Goal: Transaction & Acquisition: Purchase product/service

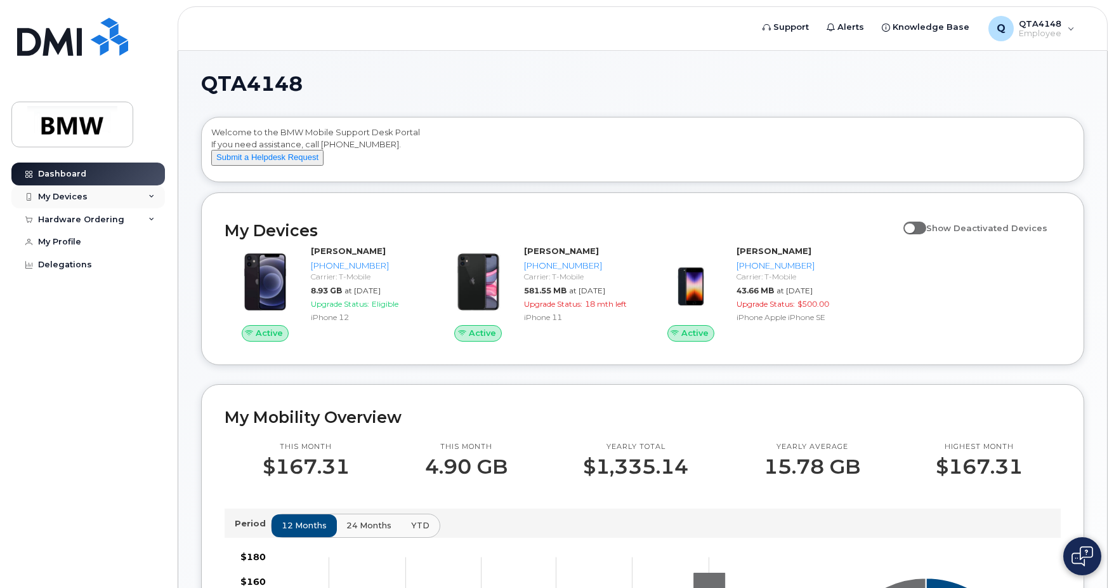
click at [148, 195] on icon at bounding box center [151, 197] width 6 height 6
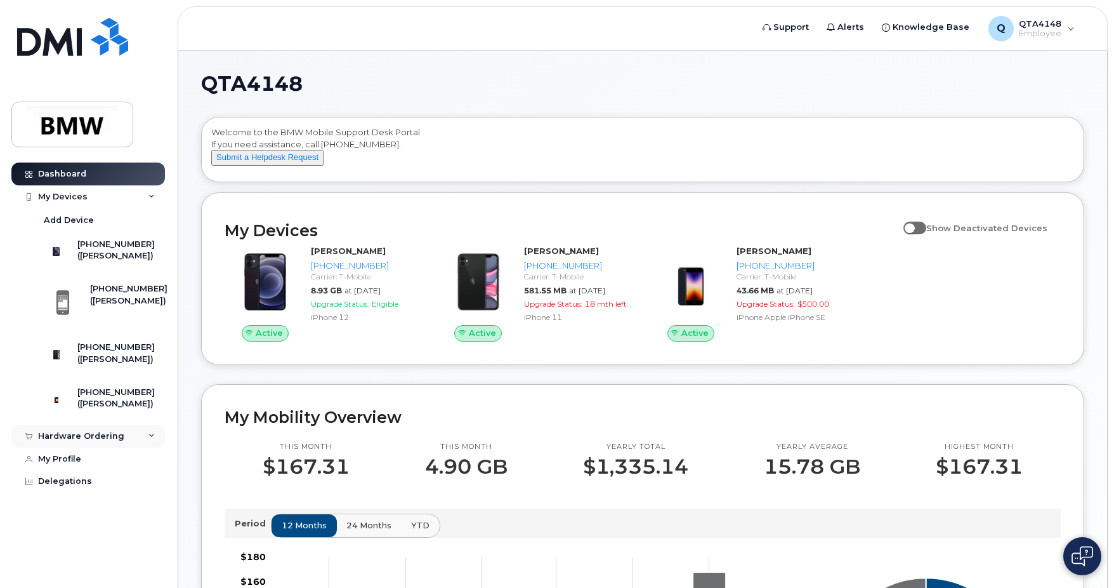
click at [150, 439] on icon at bounding box center [151, 436] width 6 height 6
drag, startPoint x: 90, startPoint y: 489, endPoint x: 85, endPoint y: 483, distance: 8.1
click at [89, 471] on link "My Orders" at bounding box center [99, 459] width 131 height 24
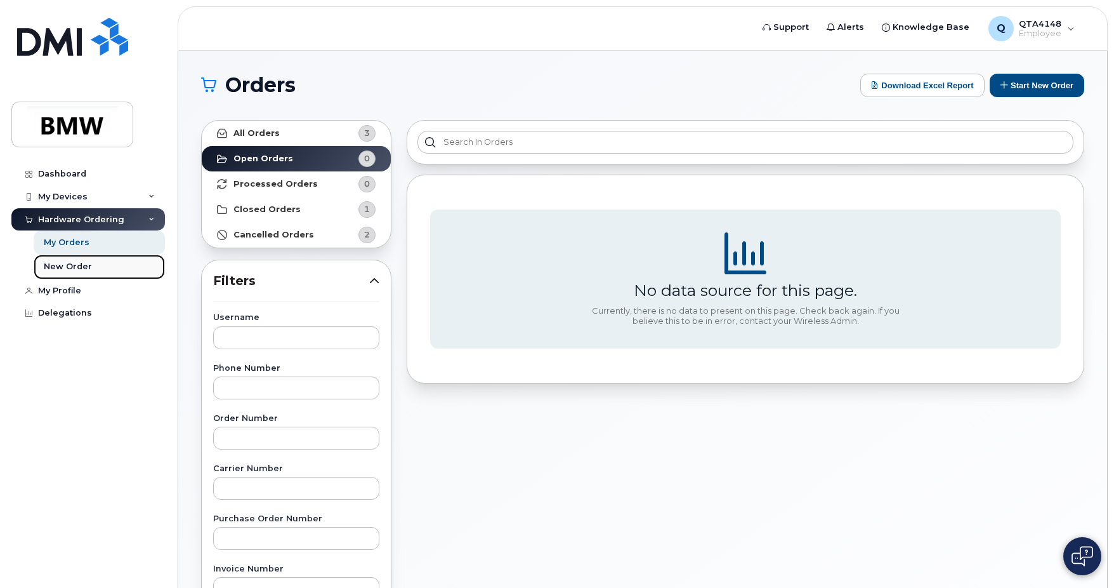
click at [63, 266] on div "New Order" at bounding box center [68, 266] width 48 height 11
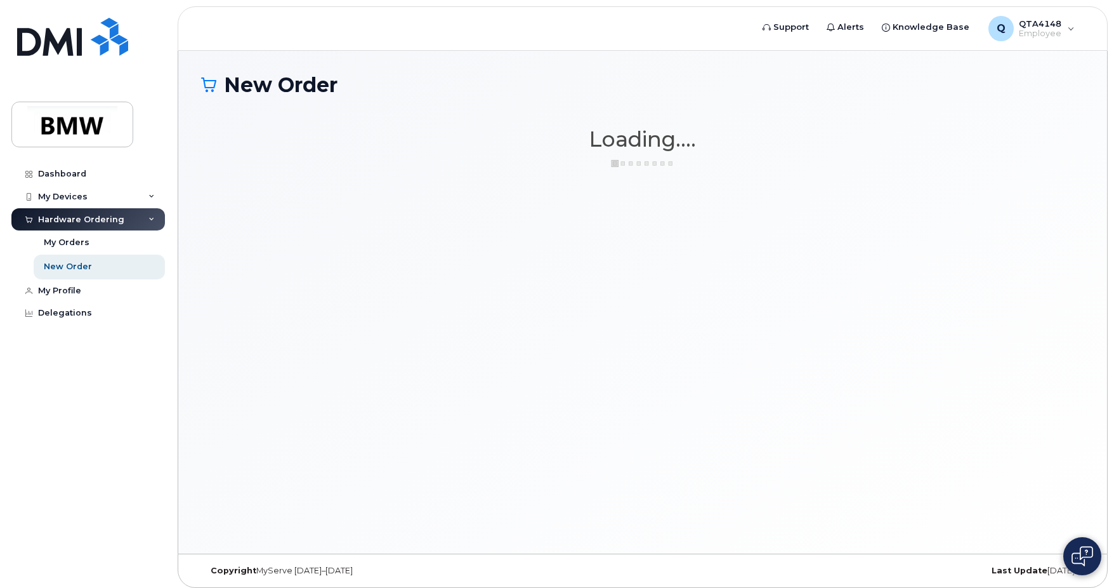
click at [1024, 86] on h1 "New Order" at bounding box center [642, 85] width 883 height 22
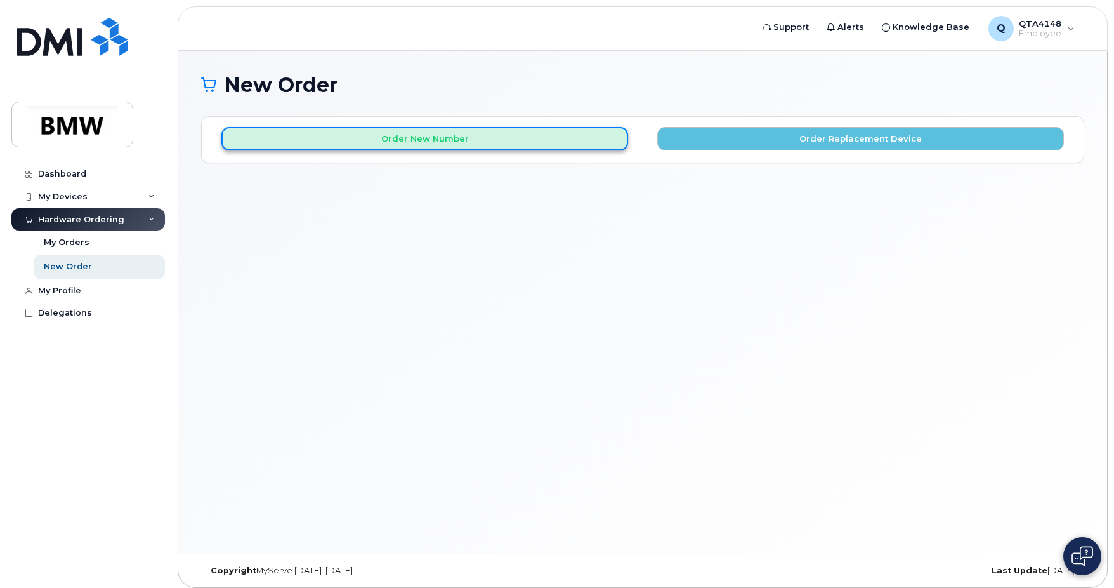
click at [540, 141] on button "Order New Number" at bounding box center [424, 138] width 407 height 23
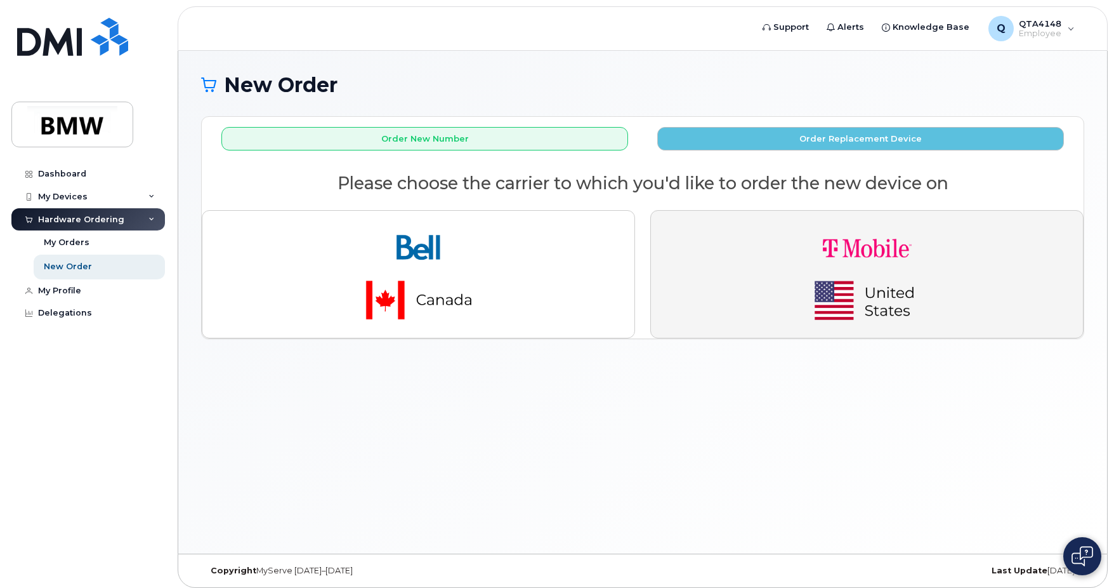
click at [827, 282] on img "button" at bounding box center [868, 274] width 178 height 107
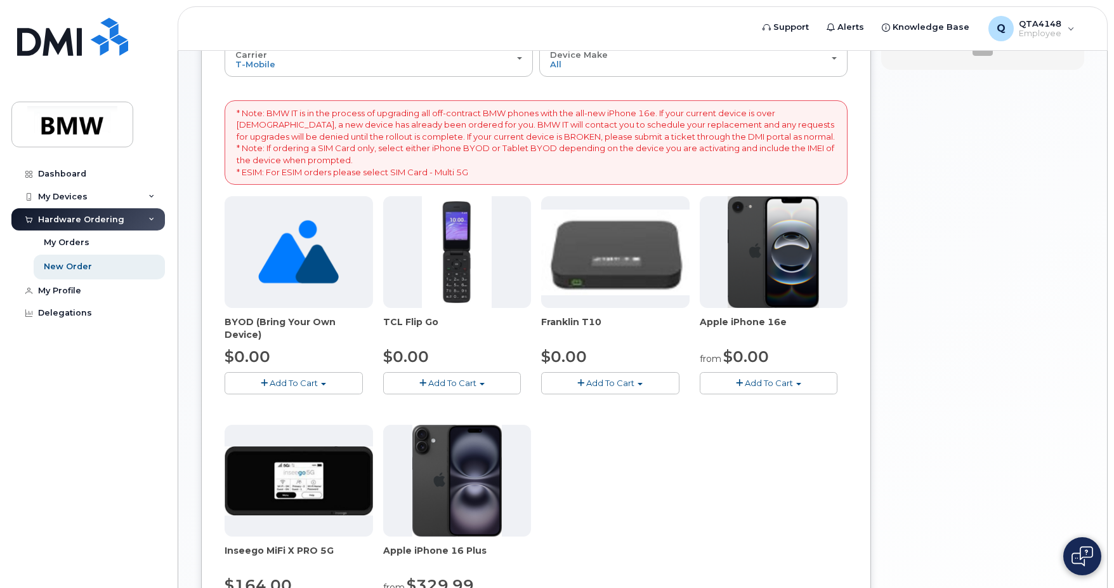
scroll to position [127, 0]
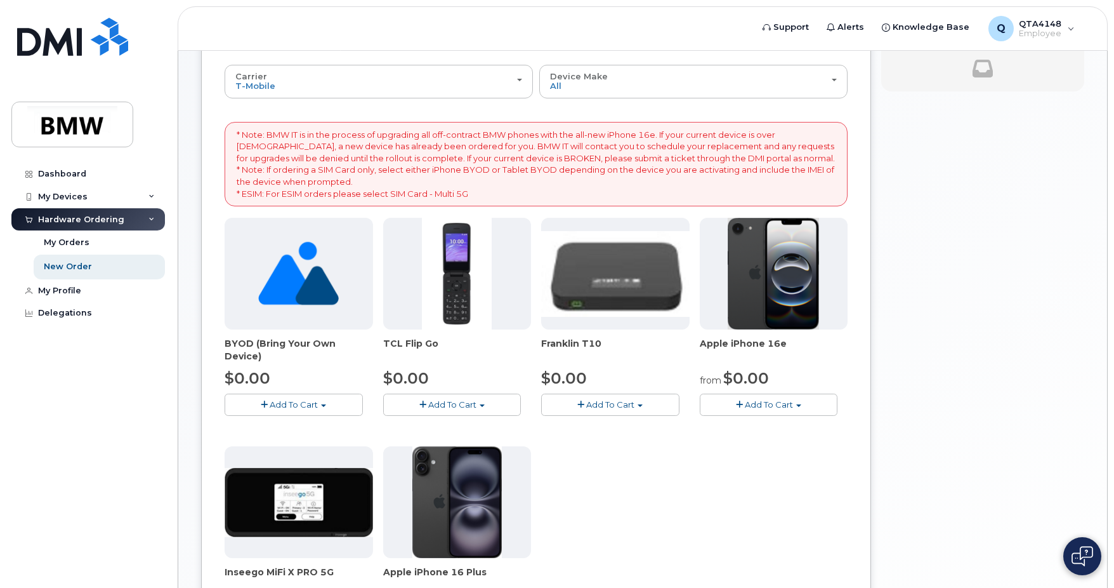
drag, startPoint x: 598, startPoint y: 342, endPoint x: 536, endPoint y: 345, distance: 61.6
click at [536, 345] on div "BYOD (Bring Your Own Device) $0.00 Add To Cart $0.00 - Activation TCL Flip Go $…" at bounding box center [536, 441] width 623 height 447
copy span "Franklin T10"
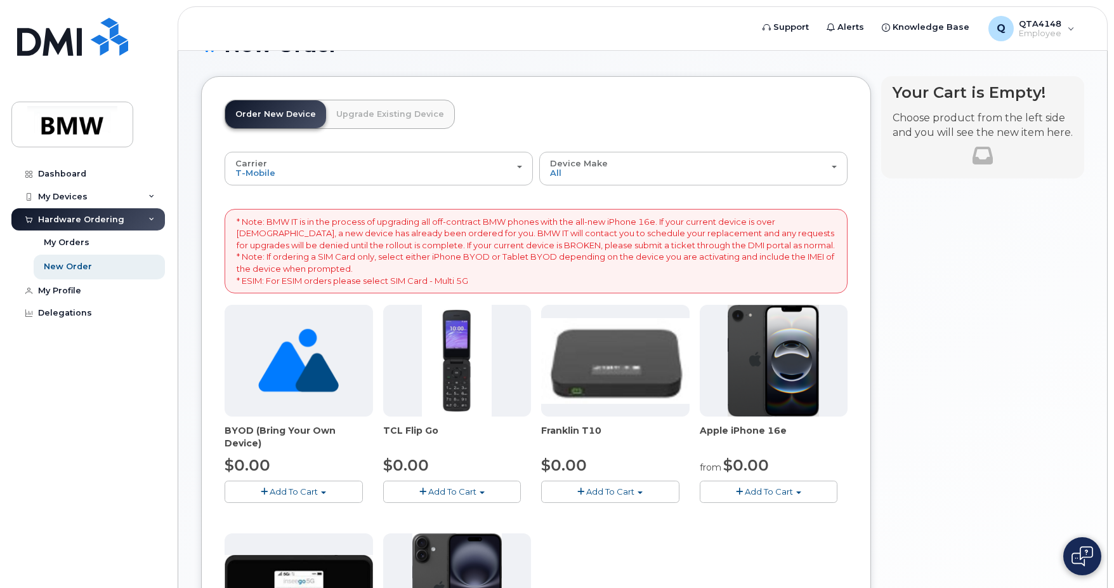
scroll to position [0, 0]
